Goal: Information Seeking & Learning: Learn about a topic

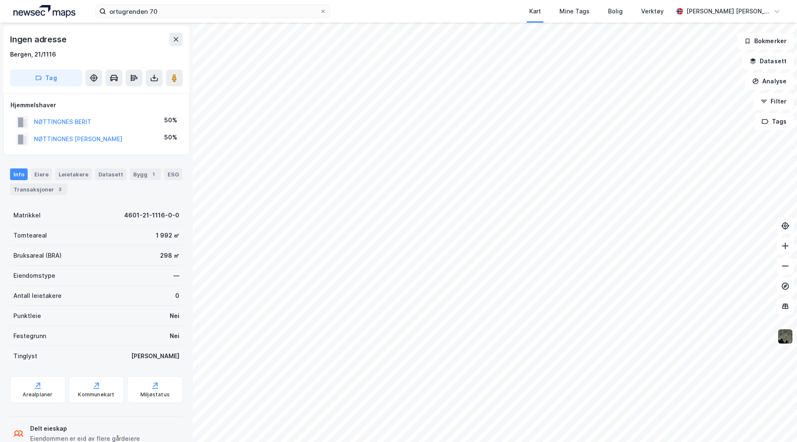
click at [787, 342] on img at bounding box center [785, 336] width 16 height 16
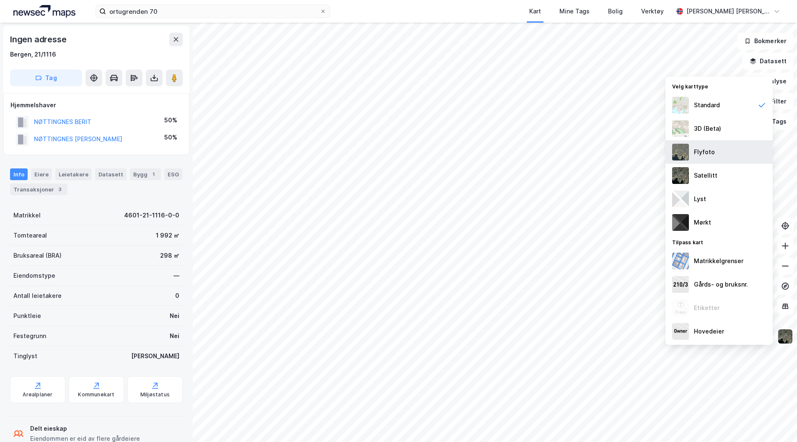
click at [711, 151] on div "Flyfoto" at bounding box center [703, 152] width 21 height 10
